Goal: Task Accomplishment & Management: Use online tool/utility

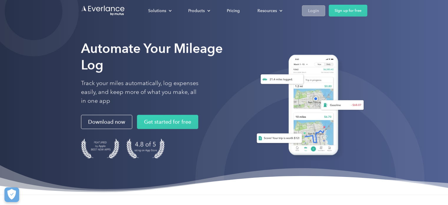
click at [318, 10] on div "Login" at bounding box center [313, 10] width 11 height 7
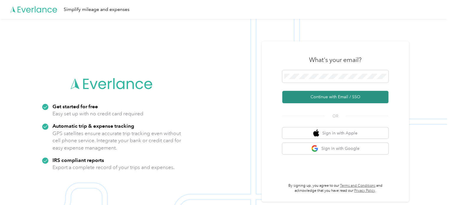
click at [343, 98] on button "Continue with Email / SSO" at bounding box center [335, 97] width 106 height 12
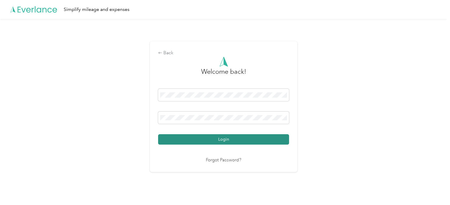
click at [237, 139] on button "Login" at bounding box center [223, 139] width 131 height 10
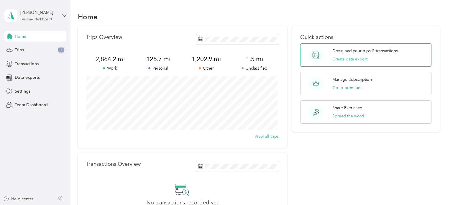
click at [356, 59] on button "Create data export" at bounding box center [349, 59] width 35 height 6
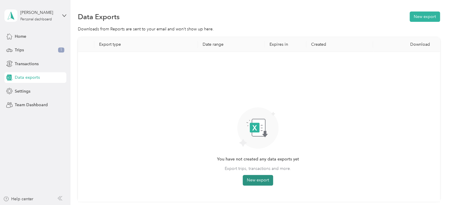
click at [266, 178] on button "New export" at bounding box center [258, 180] width 30 height 11
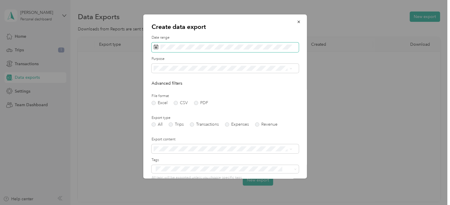
click at [155, 46] on icon at bounding box center [156, 47] width 5 height 5
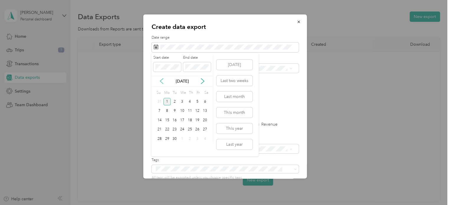
click at [161, 79] on icon at bounding box center [162, 81] width 6 height 6
click at [198, 100] on div "1" at bounding box center [197, 101] width 8 height 7
click at [160, 147] on div "31" at bounding box center [160, 147] width 8 height 7
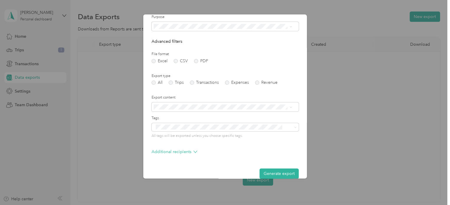
scroll to position [50, 0]
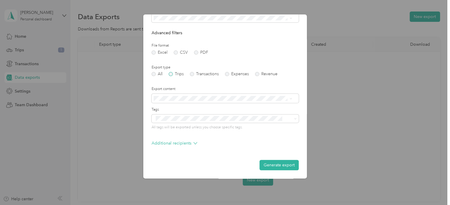
click at [176, 73] on label "Trips" at bounding box center [176, 74] width 15 height 4
click at [270, 162] on button "Generate export" at bounding box center [278, 165] width 39 height 10
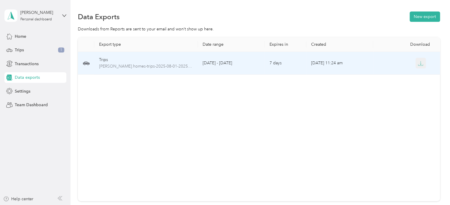
click at [419, 63] on icon "button" at bounding box center [420, 63] width 5 height 5
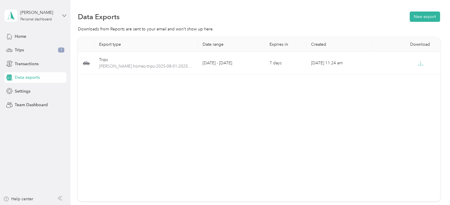
click at [62, 16] on icon at bounding box center [64, 16] width 4 height 4
click at [26, 47] on div "Log out" at bounding box center [20, 48] width 23 height 6
